Goal: Information Seeking & Learning: Check status

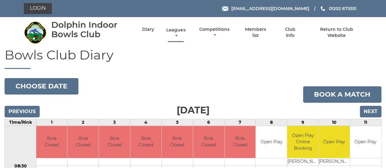
click at [180, 32] on link "Leagues" at bounding box center [176, 33] width 22 height 12
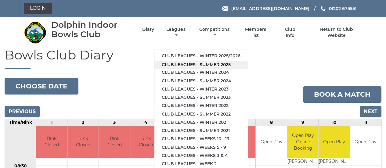
click at [169, 63] on link "Club leagues - Summer 2025" at bounding box center [200, 65] width 93 height 8
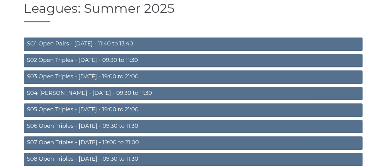
scroll to position [90, 0]
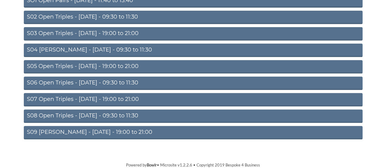
click at [45, 132] on link "S09 [PERSON_NAME] - [DATE] - 19:00 to 21:00" at bounding box center [193, 132] width 339 height 13
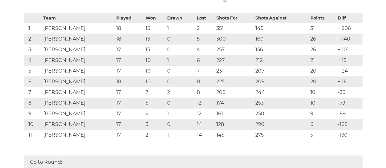
scroll to position [122, 0]
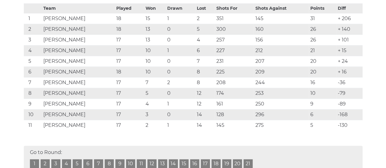
click at [226, 161] on link "19" at bounding box center [226, 163] width 9 height 9
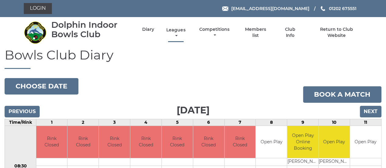
click at [176, 32] on link "Leagues" at bounding box center [176, 33] width 22 height 12
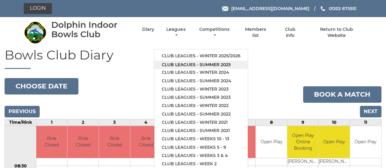
click at [176, 63] on link "Club leagues - Summer 2025" at bounding box center [200, 65] width 93 height 8
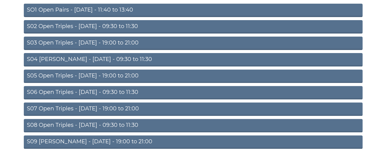
scroll to position [90, 0]
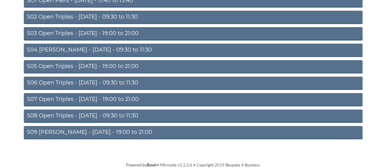
click at [64, 132] on link "S09 [PERSON_NAME] - [DATE] - 19:00 to 21:00" at bounding box center [193, 132] width 339 height 13
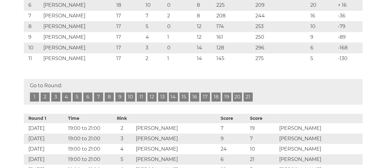
scroll to position [122, 0]
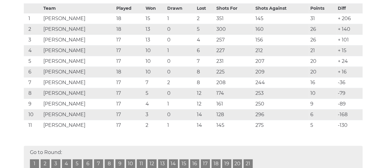
click at [237, 162] on link "20" at bounding box center [237, 163] width 9 height 9
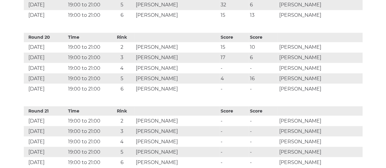
scroll to position [1660, 0]
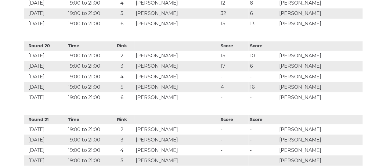
scroll to position [122, 0]
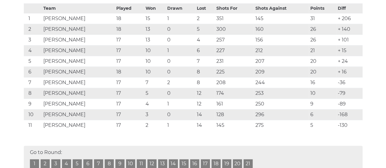
click at [238, 164] on link "20" at bounding box center [237, 163] width 9 height 9
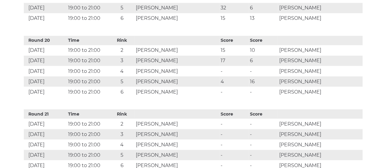
scroll to position [1690, 0]
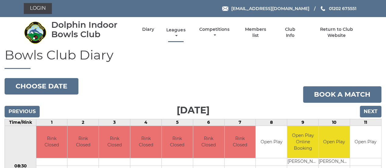
click at [175, 31] on link "Leagues" at bounding box center [176, 33] width 22 height 12
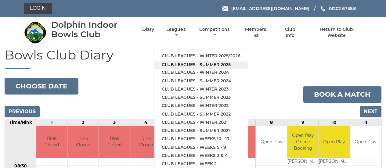
click at [181, 62] on link "Club leagues - Summer 2025" at bounding box center [200, 65] width 93 height 8
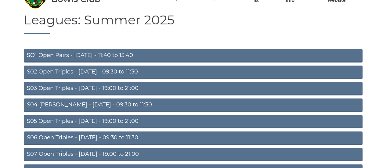
scroll to position [90, 0]
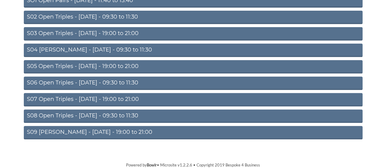
click at [89, 131] on link "S09 Aussie Pairs - Friday - 19:00 to 21:00" at bounding box center [193, 132] width 339 height 13
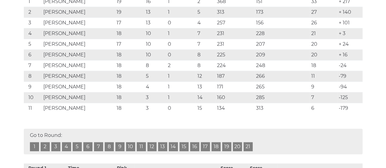
scroll to position [153, 0]
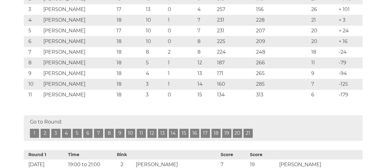
click at [238, 133] on link "20" at bounding box center [237, 133] width 9 height 9
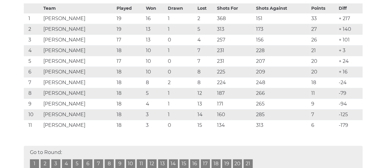
scroll to position [153, 0]
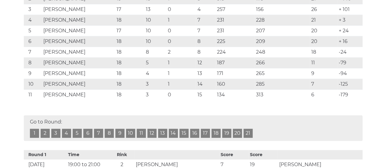
click at [238, 131] on link "20" at bounding box center [237, 133] width 9 height 9
